Goal: Task Accomplishment & Management: Manage account settings

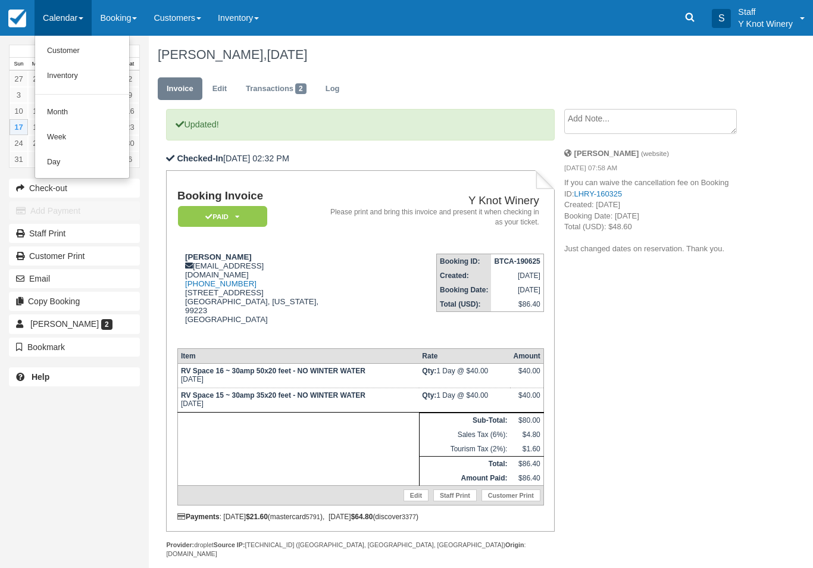
click at [69, 46] on link "Customer" at bounding box center [82, 51] width 94 height 25
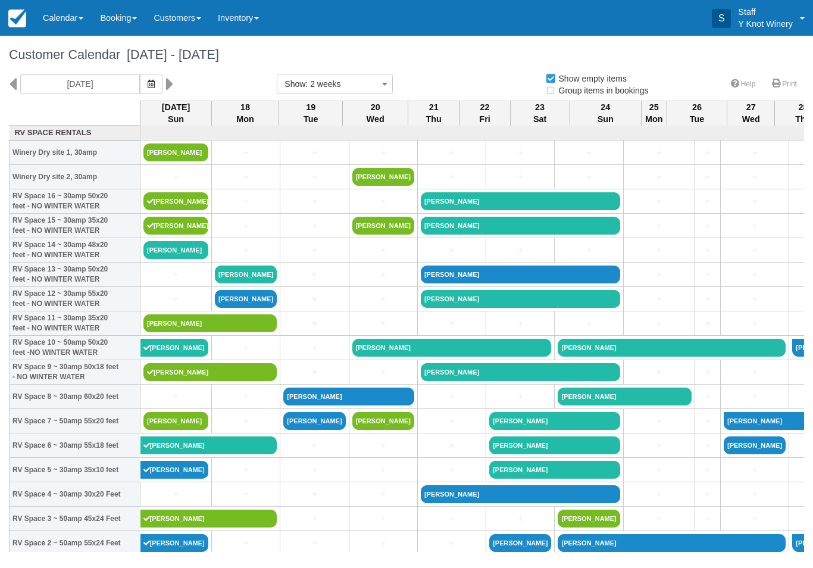
select select
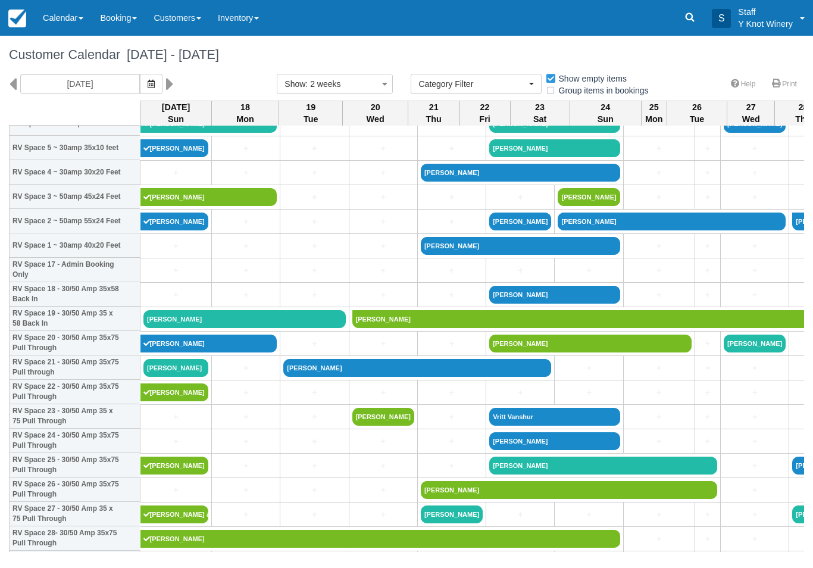
scroll to position [323, 0]
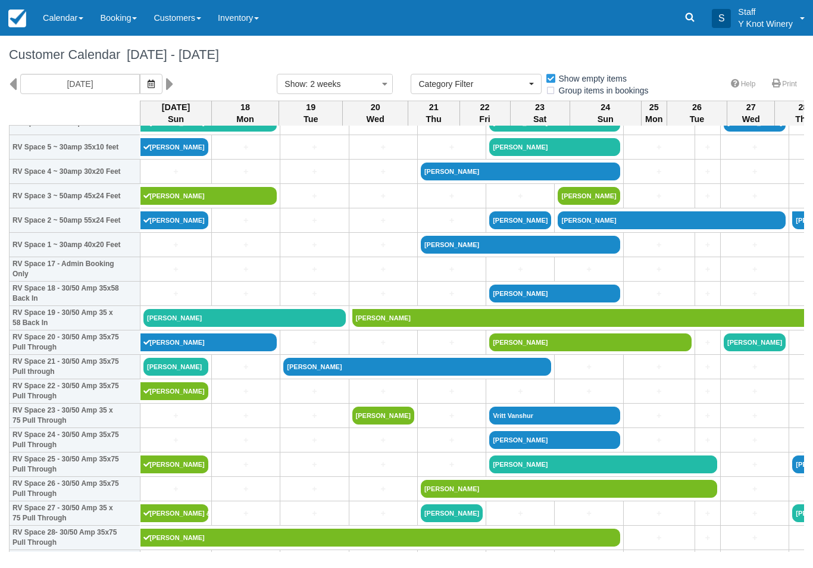
click at [166, 327] on link "Judy-Anne Roggentine" at bounding box center [244, 318] width 202 height 18
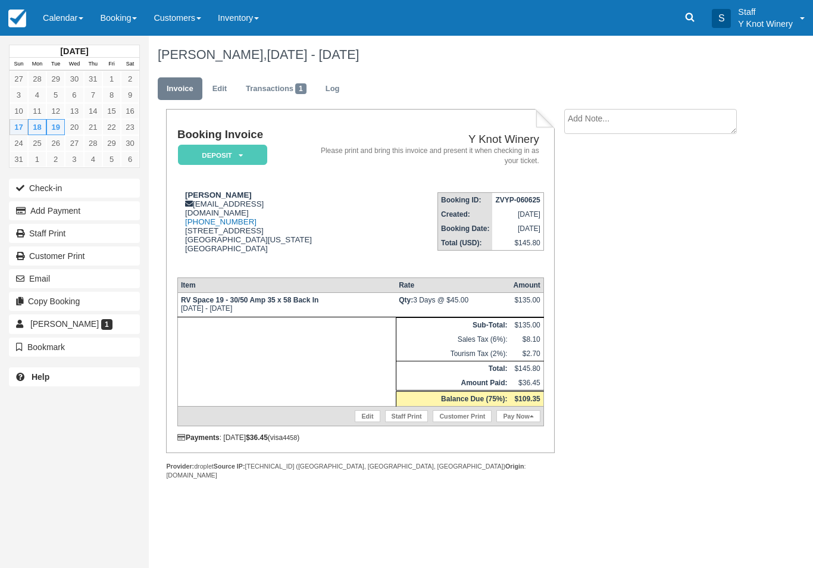
click at [523, 422] on link "Pay Now" at bounding box center [517, 416] width 43 height 12
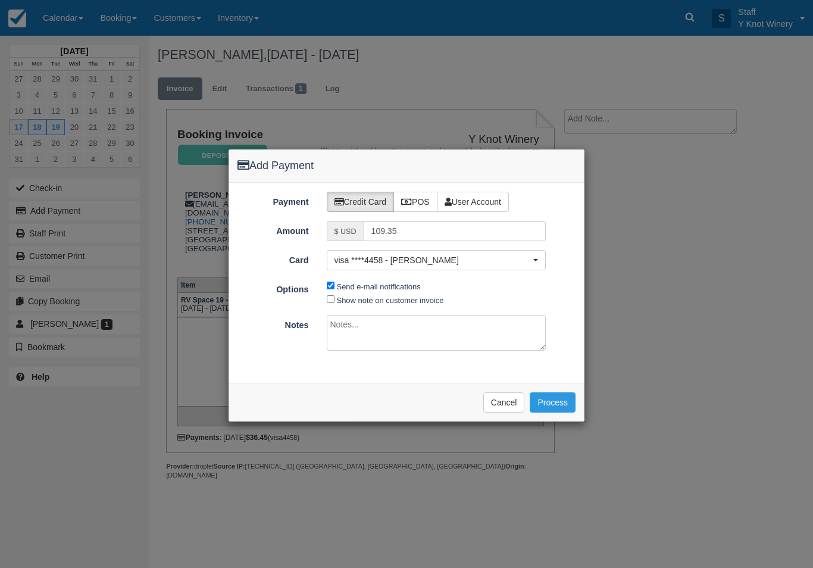
click at [333, 301] on input "Show note on customer invoice" at bounding box center [331, 299] width 8 height 8
checkbox input "true"
click at [546, 399] on button "Process" at bounding box center [553, 402] width 46 height 20
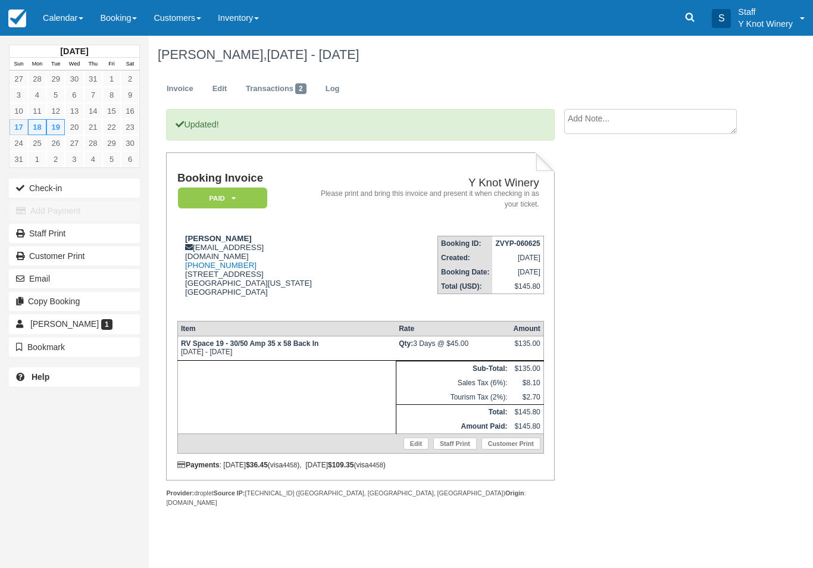
click at [28, 184] on icon "button" at bounding box center [22, 188] width 13 height 8
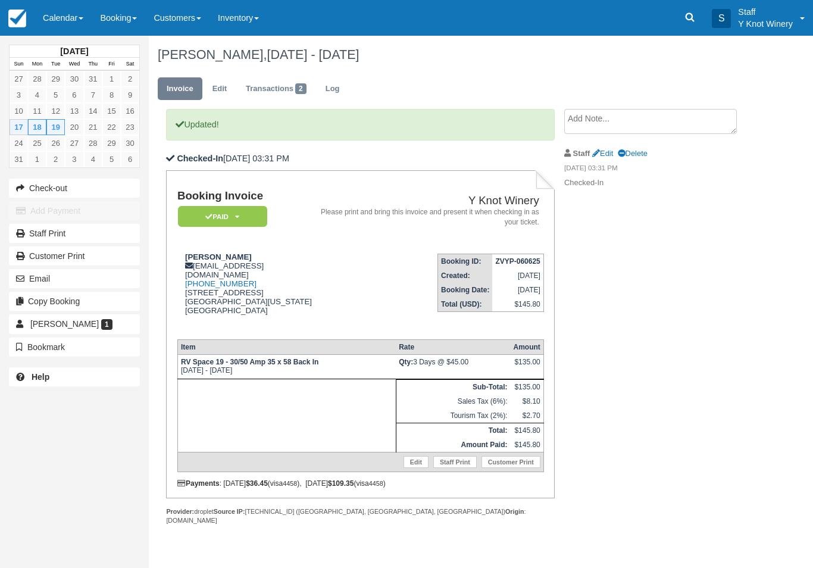
click at [65, 20] on link "Calendar" at bounding box center [63, 18] width 57 height 36
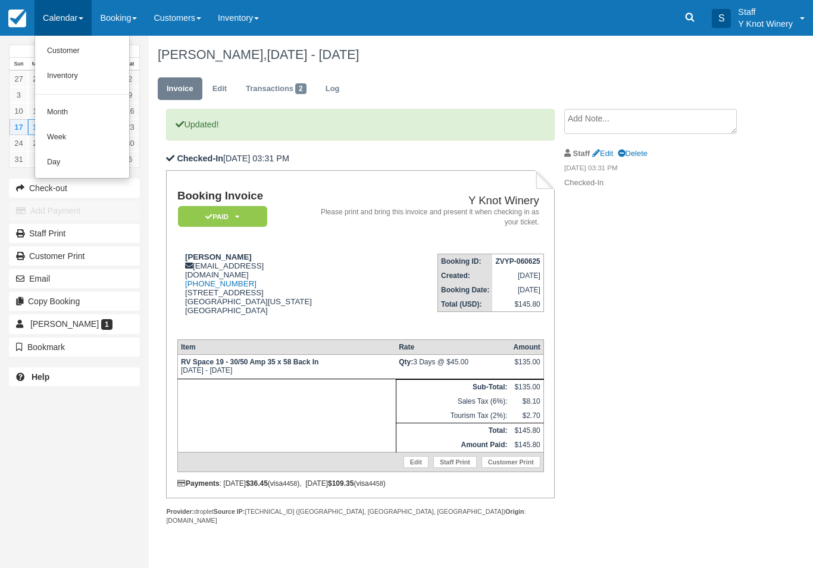
click at [62, 49] on link "Customer" at bounding box center [82, 51] width 94 height 25
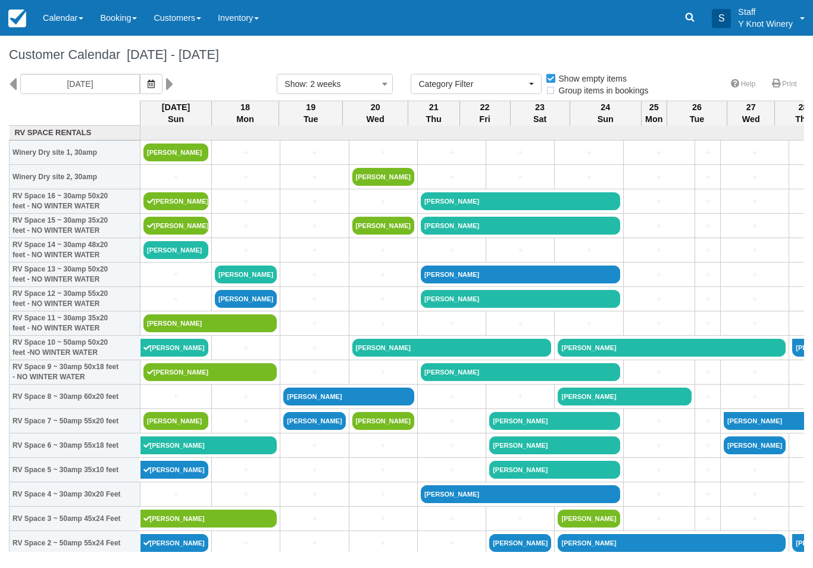
select select
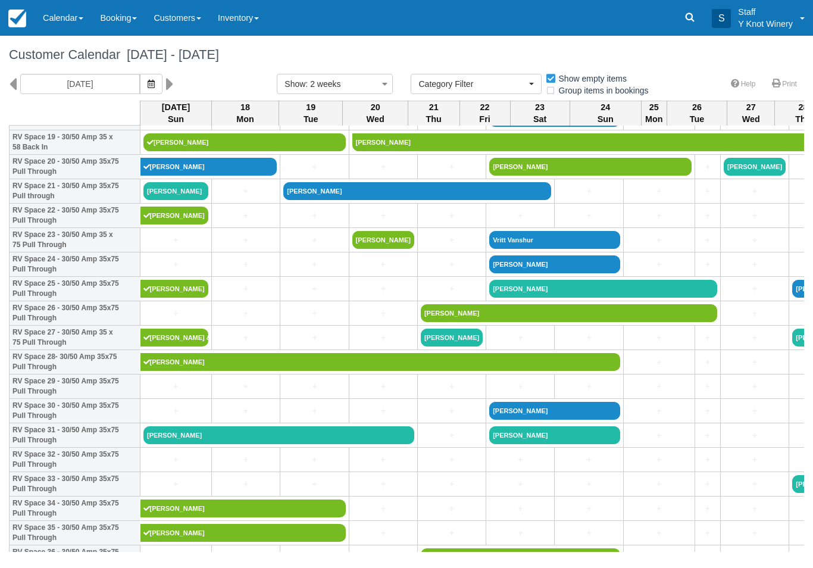
scroll to position [498, 0]
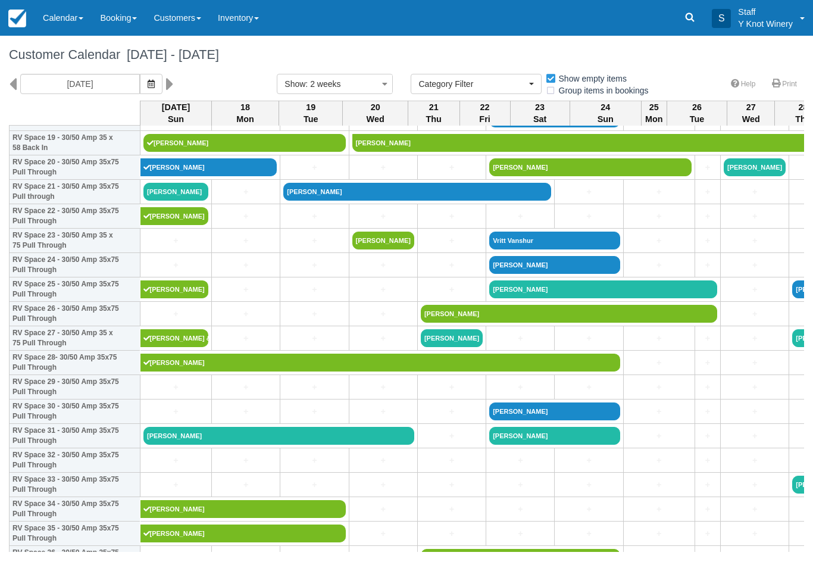
click at [162, 201] on link "Amy uhl" at bounding box center [175, 192] width 65 height 18
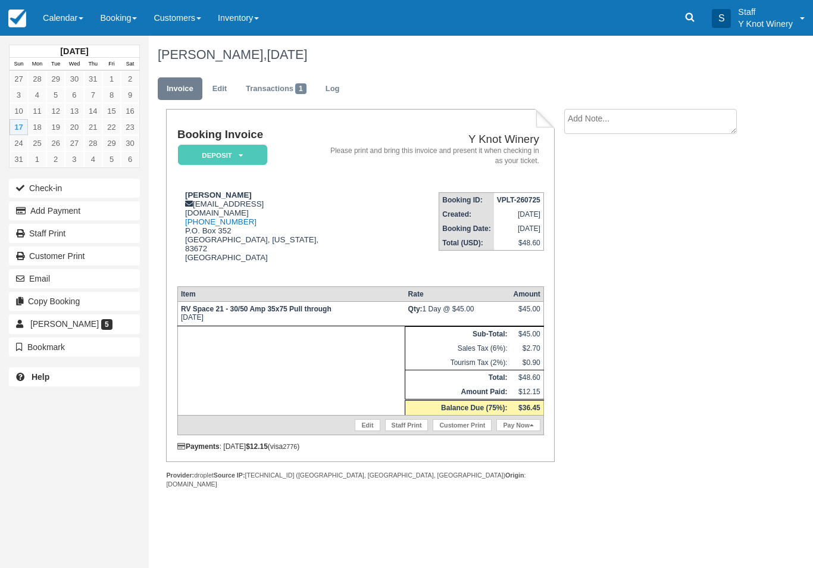
click at [359, 421] on link "Edit" at bounding box center [367, 425] width 25 height 12
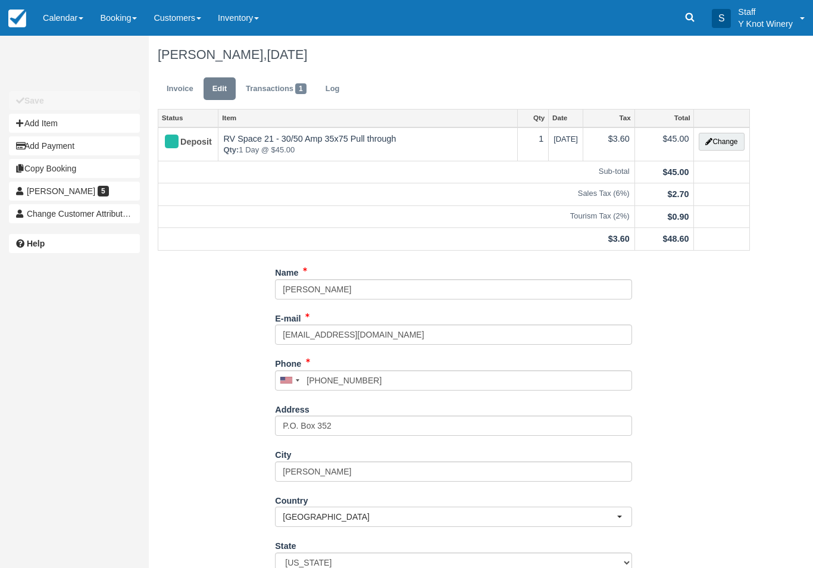
click at [718, 151] on button "Change" at bounding box center [721, 142] width 45 height 18
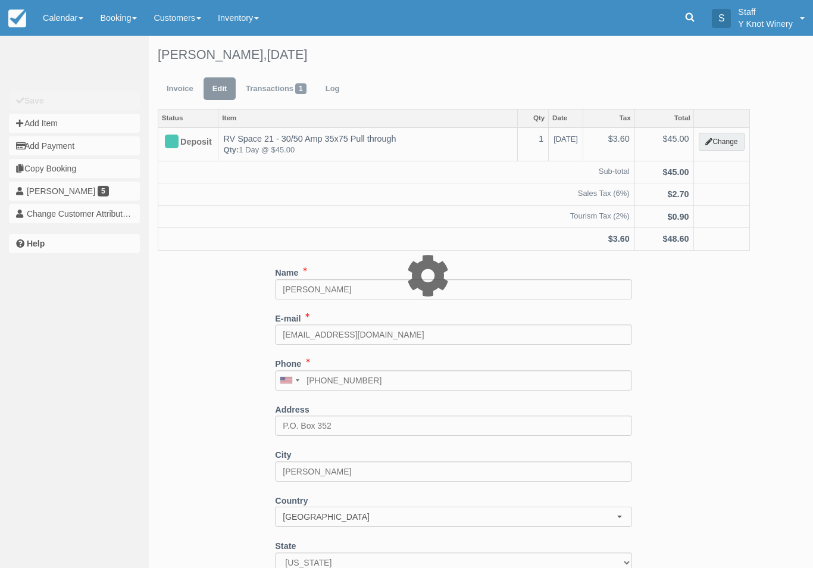
type input "45.00"
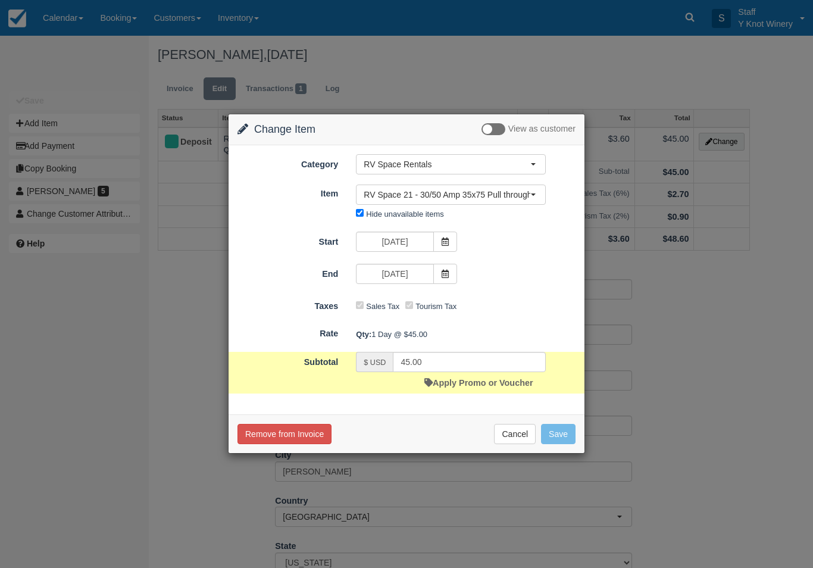
click at [447, 190] on span "RV Space 21 - 30/50 Amp 35x75 Pull through" at bounding box center [447, 195] width 167 height 12
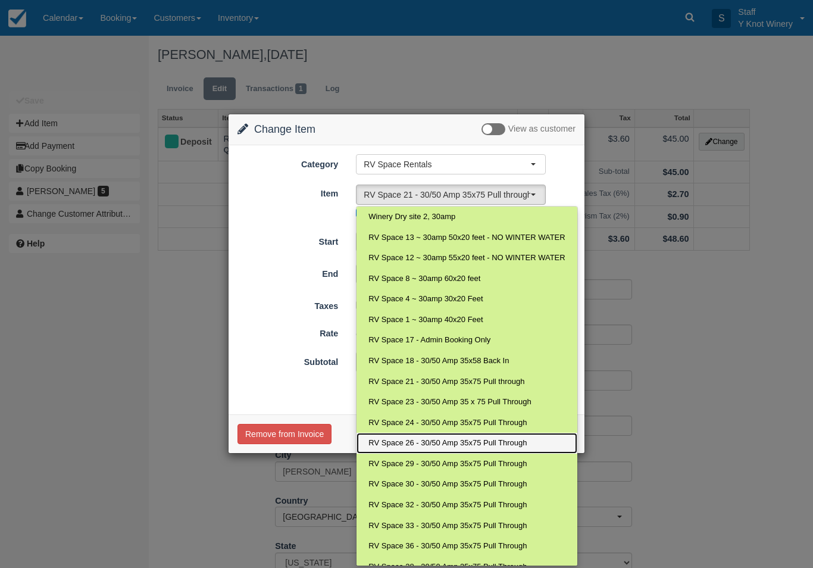
click at [432, 441] on span "RV Space 26 - 30/50 Amp 35x75 Pull Through" at bounding box center [447, 442] width 158 height 11
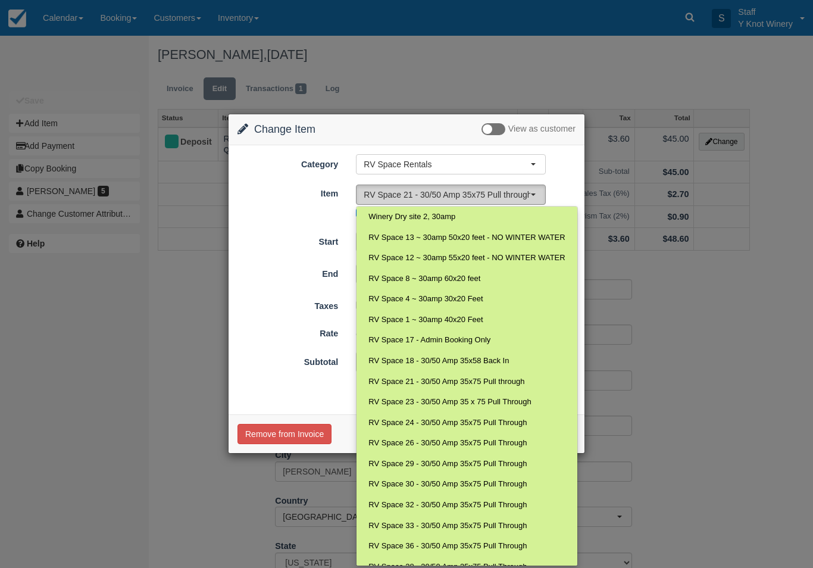
select select "78"
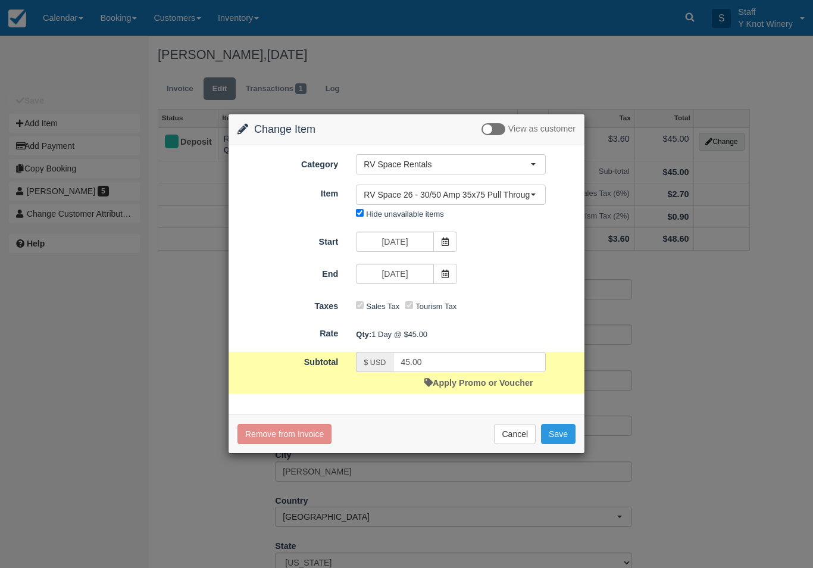
click at [555, 433] on button "Save" at bounding box center [558, 434] width 35 height 20
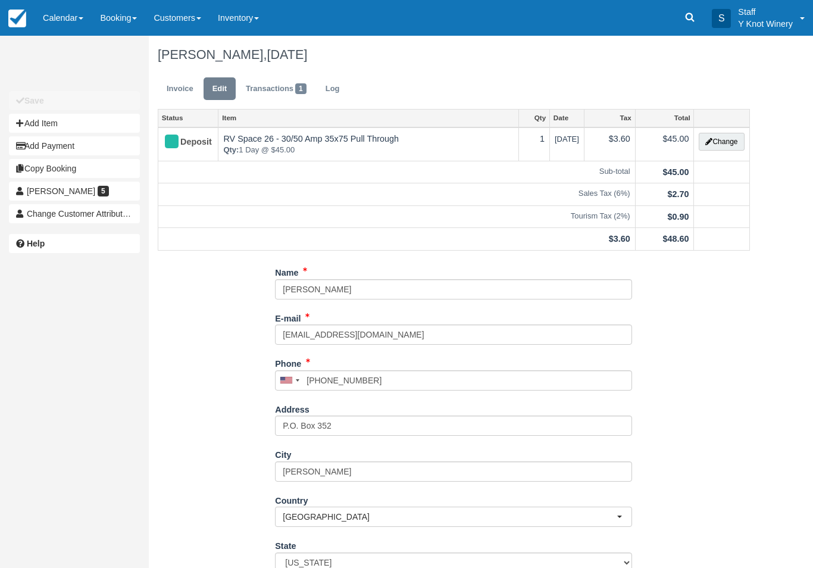
click at [66, 11] on link "Calendar" at bounding box center [63, 18] width 57 height 36
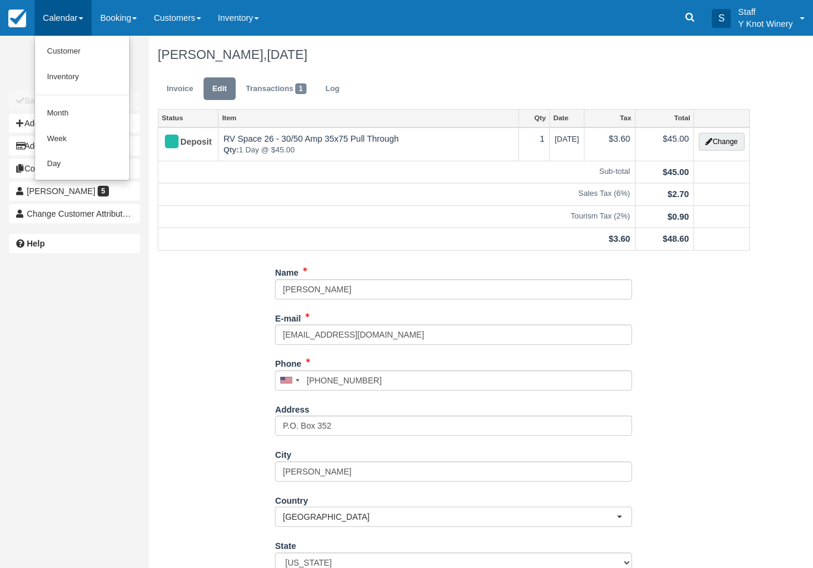
click at [75, 43] on link "Customer" at bounding box center [82, 52] width 94 height 26
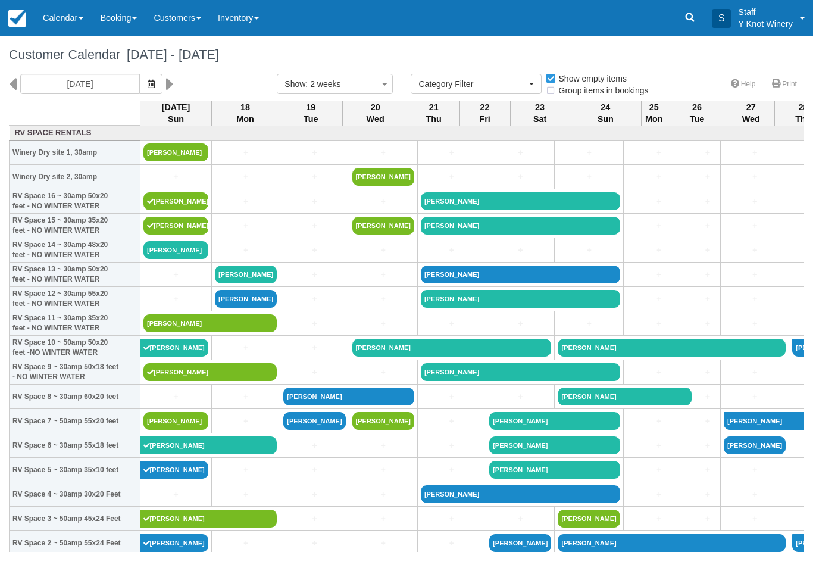
select select
click at [67, 16] on link "Calendar" at bounding box center [63, 18] width 57 height 36
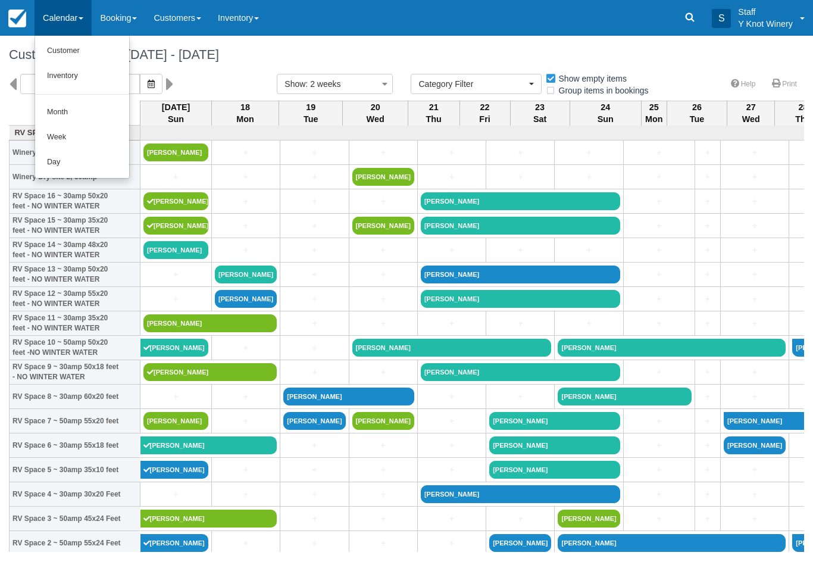
click at [115, 14] on div at bounding box center [406, 284] width 813 height 568
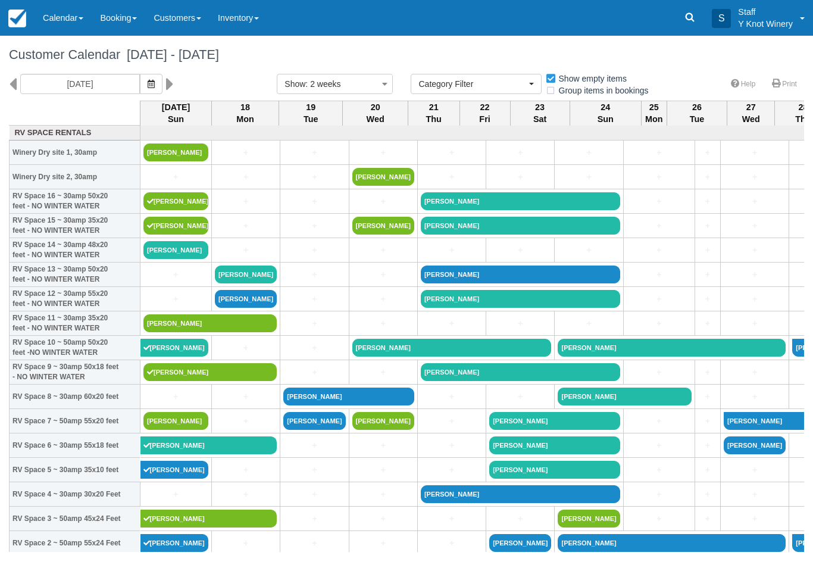
click at [127, 19] on link "Booking" at bounding box center [119, 18] width 54 height 36
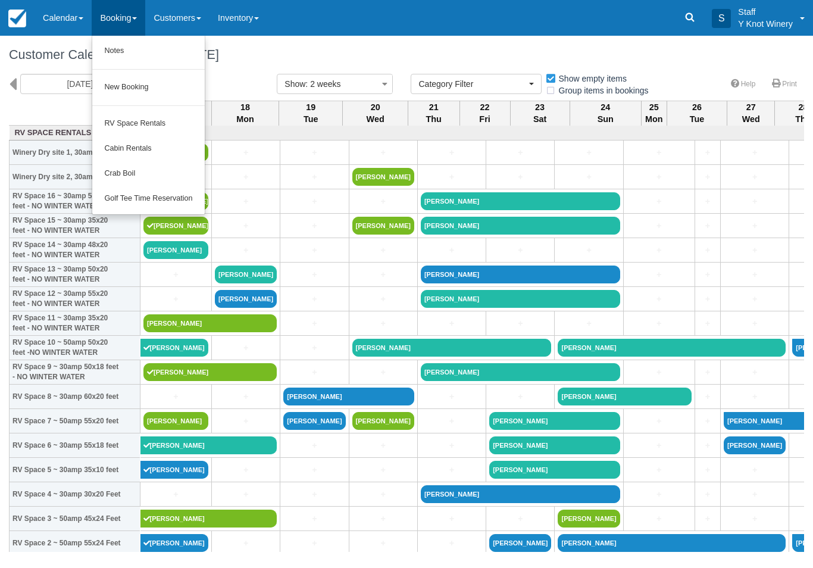
click at [122, 174] on link "Crab Boil" at bounding box center [148, 173] width 112 height 25
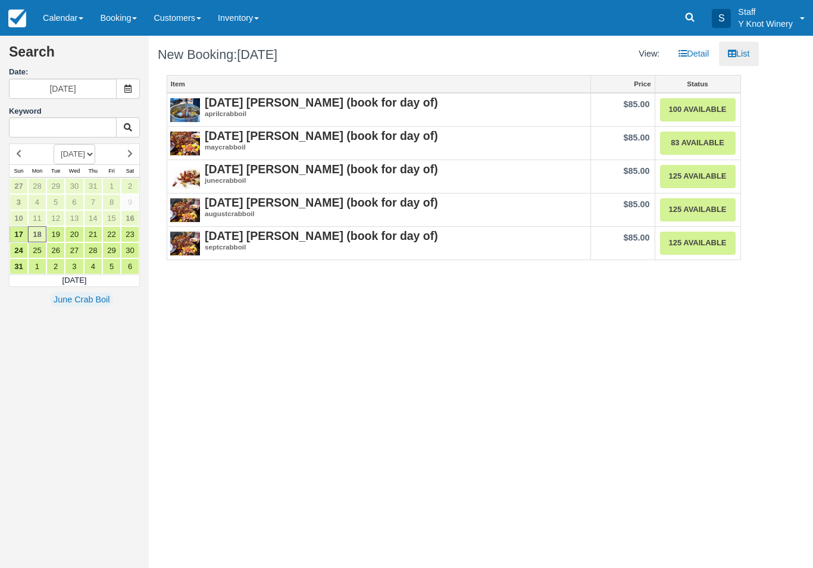
click at [60, 35] on link "Calendar" at bounding box center [63, 18] width 57 height 36
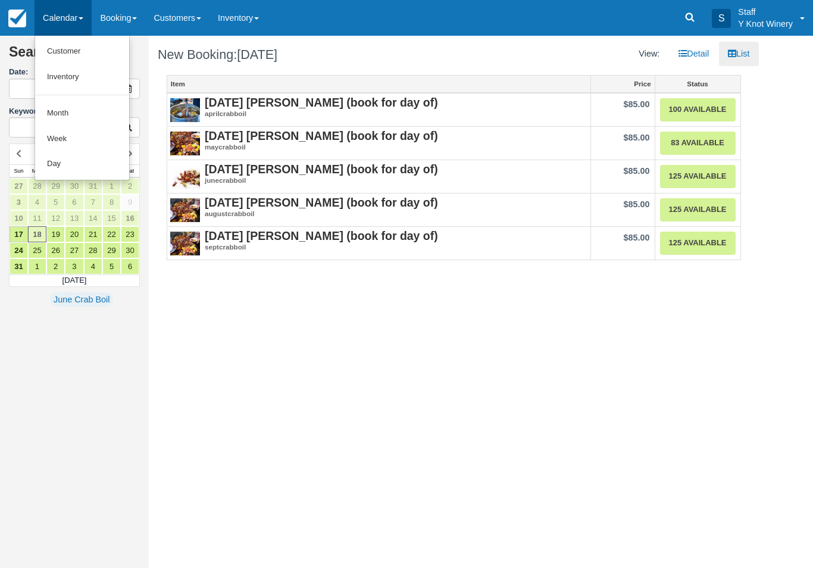
click at [93, 55] on link "Customer" at bounding box center [82, 52] width 94 height 26
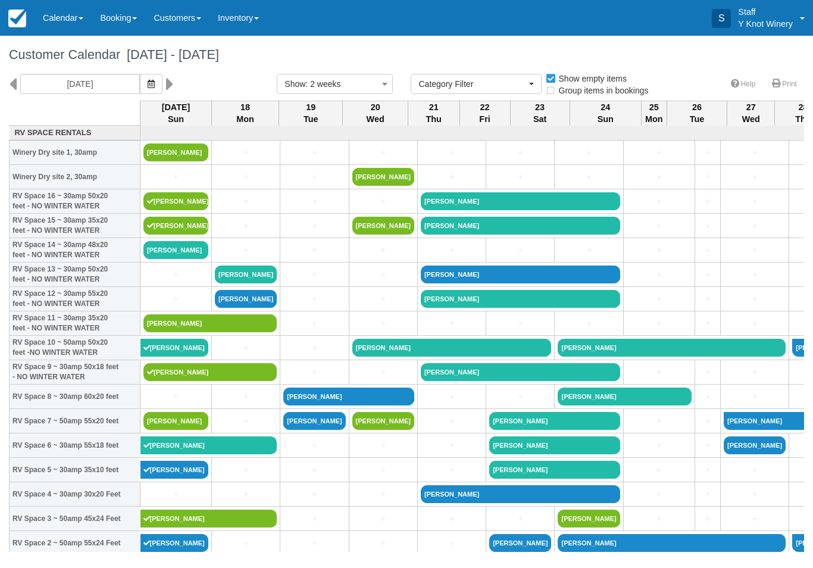
select select
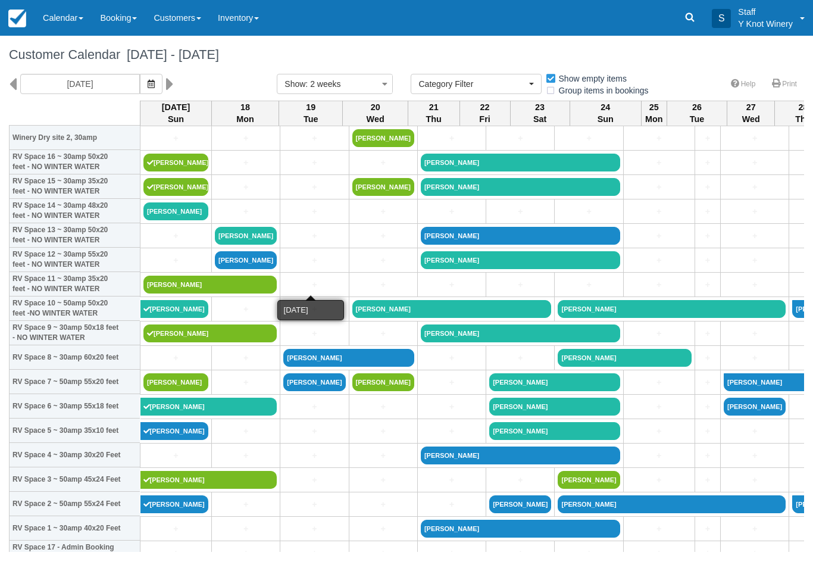
scroll to position [39, 0]
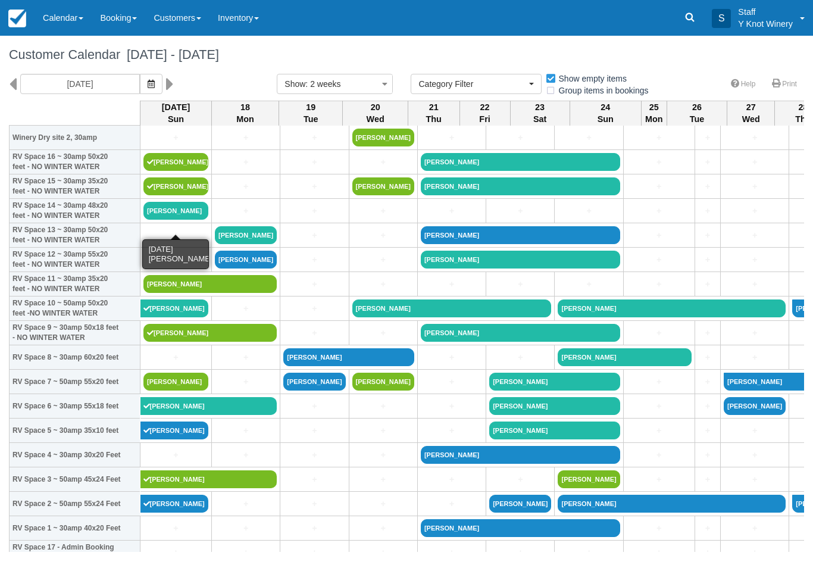
click at [190, 220] on link "[PERSON_NAME]" at bounding box center [175, 211] width 65 height 18
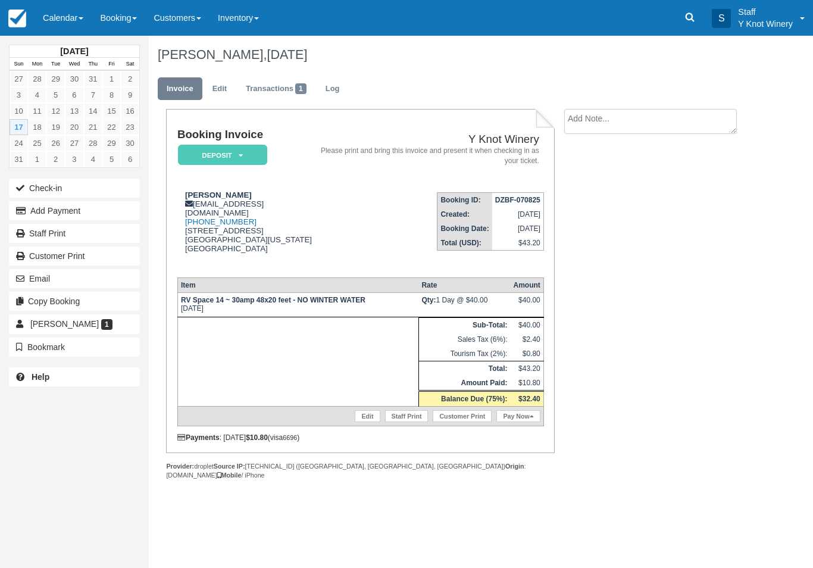
click at [224, 144] on link "Deposit" at bounding box center [220, 155] width 86 height 22
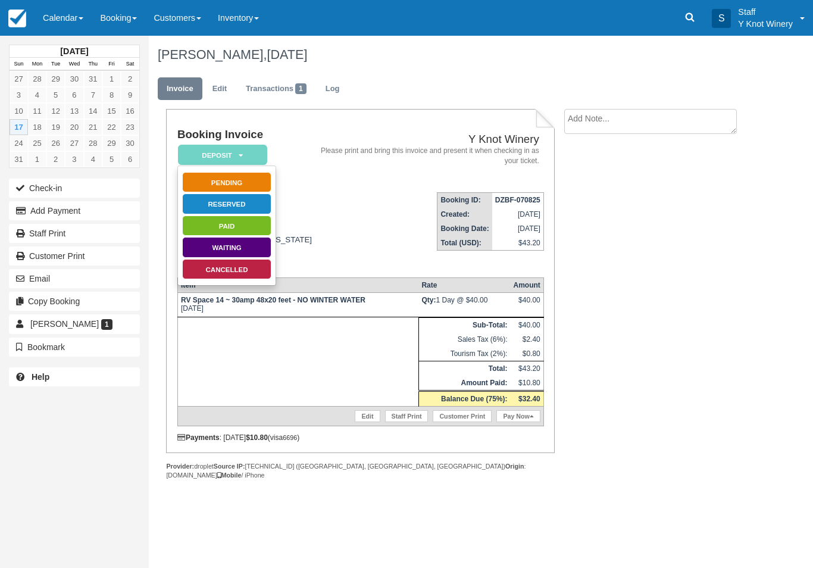
click at [217, 275] on link "Cancelled" at bounding box center [226, 269] width 89 height 21
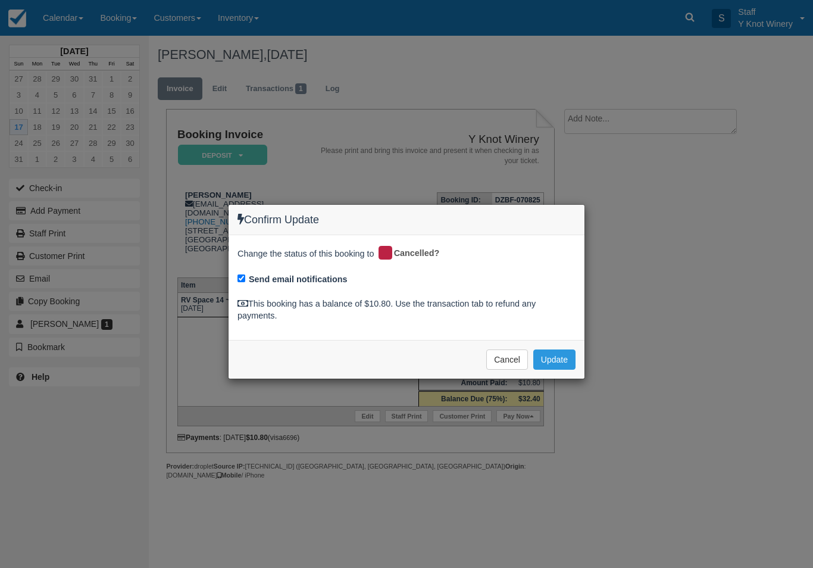
click at [497, 349] on button "Cancel" at bounding box center [507, 359] width 42 height 20
